Goal: Navigation & Orientation: Go to known website

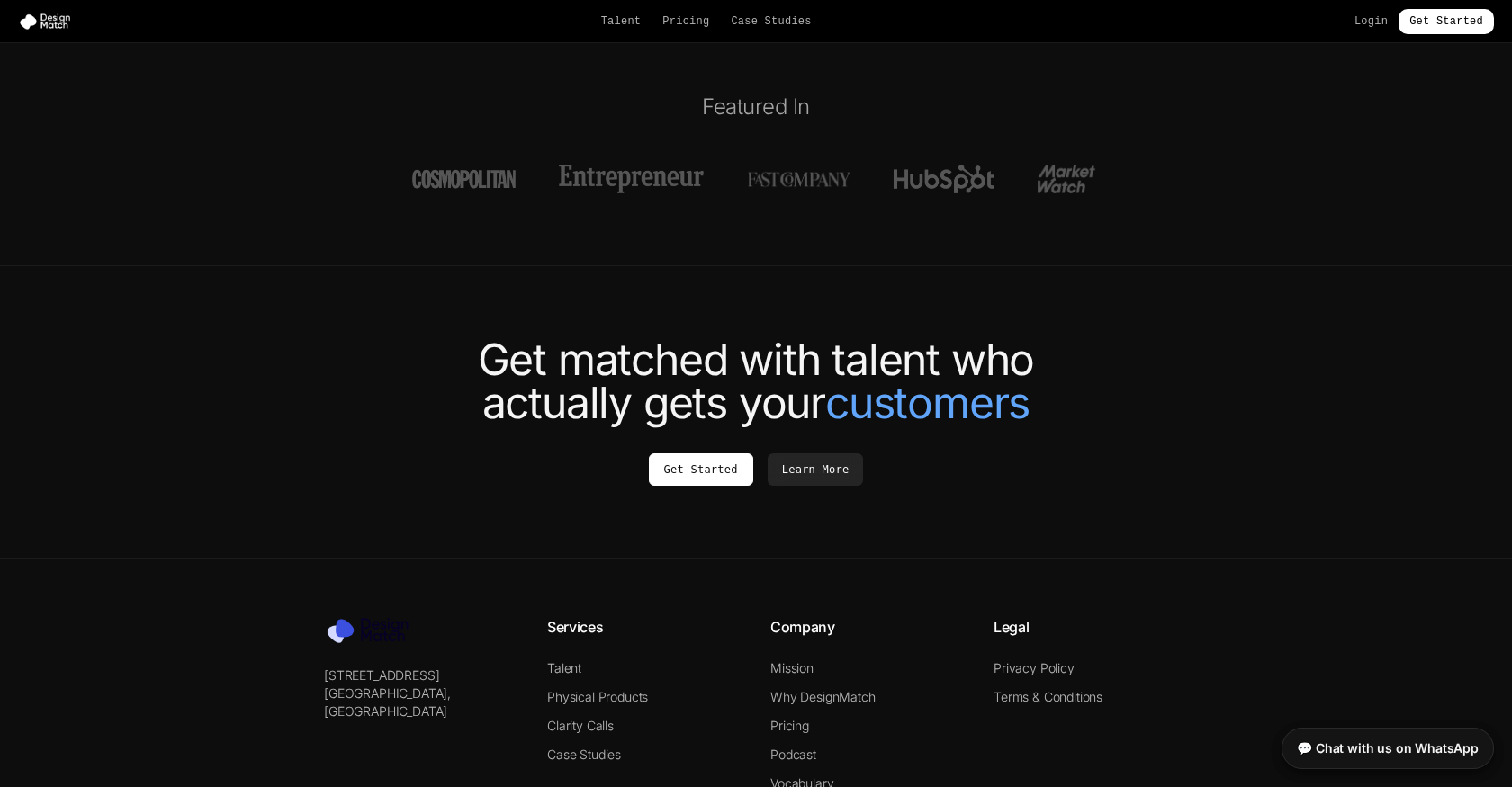
scroll to position [6749, 0]
